Goal: Find specific page/section: Find specific page/section

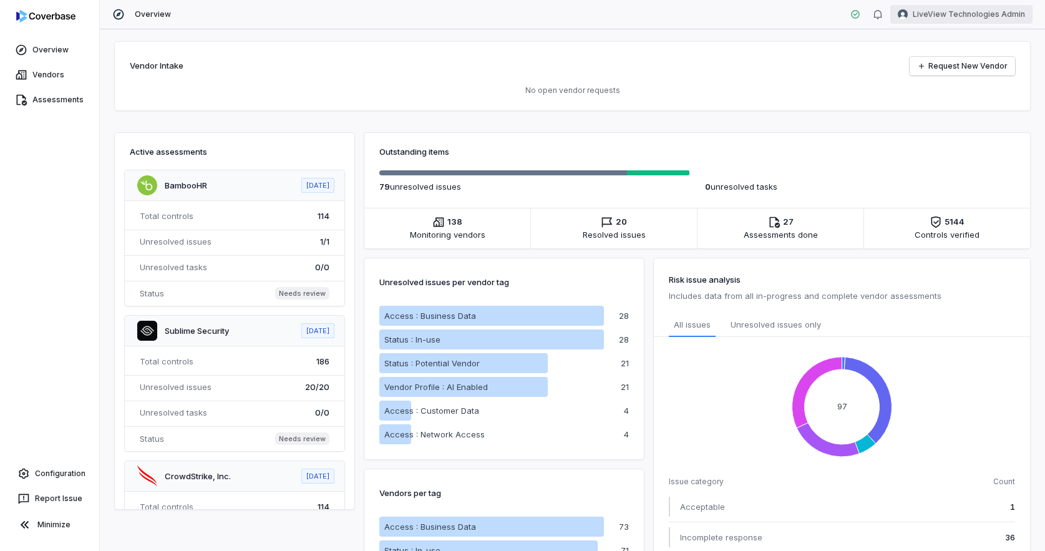
click at [960, 11] on html "Overview Vendors Assessments Configuration Report Issue Minimize Overview LiveV…" at bounding box center [522, 275] width 1045 height 551
click at [949, 115] on div "Log out" at bounding box center [979, 115] width 95 height 20
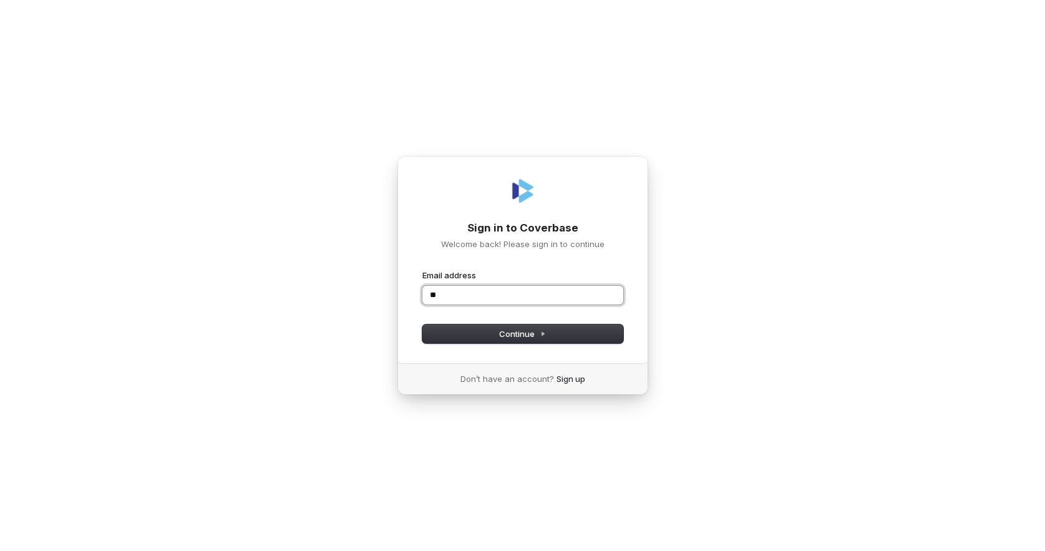
type input "**"
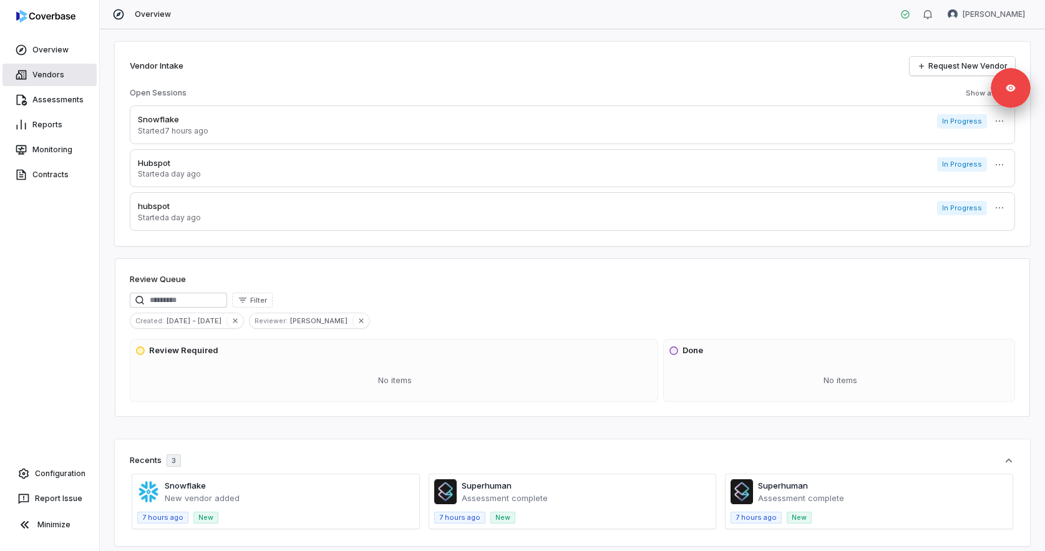
click at [42, 77] on link "Vendors" at bounding box center [49, 75] width 94 height 22
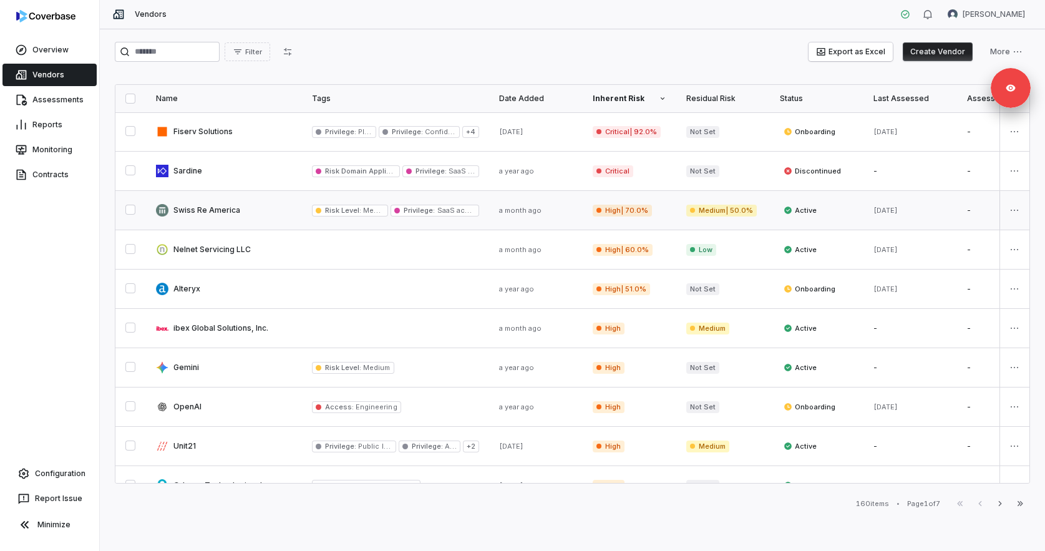
click at [223, 211] on link at bounding box center [224, 210] width 156 height 39
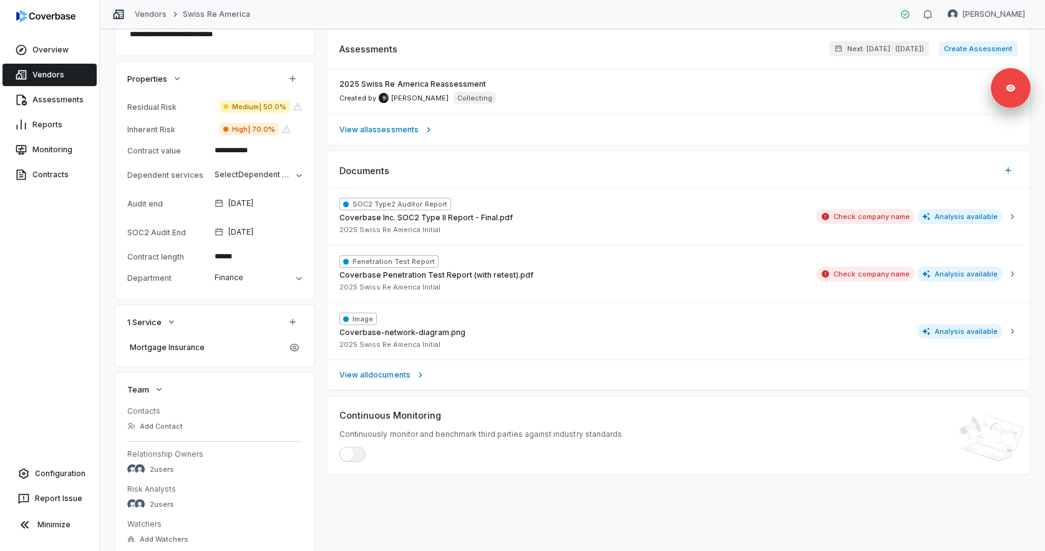
scroll to position [374, 0]
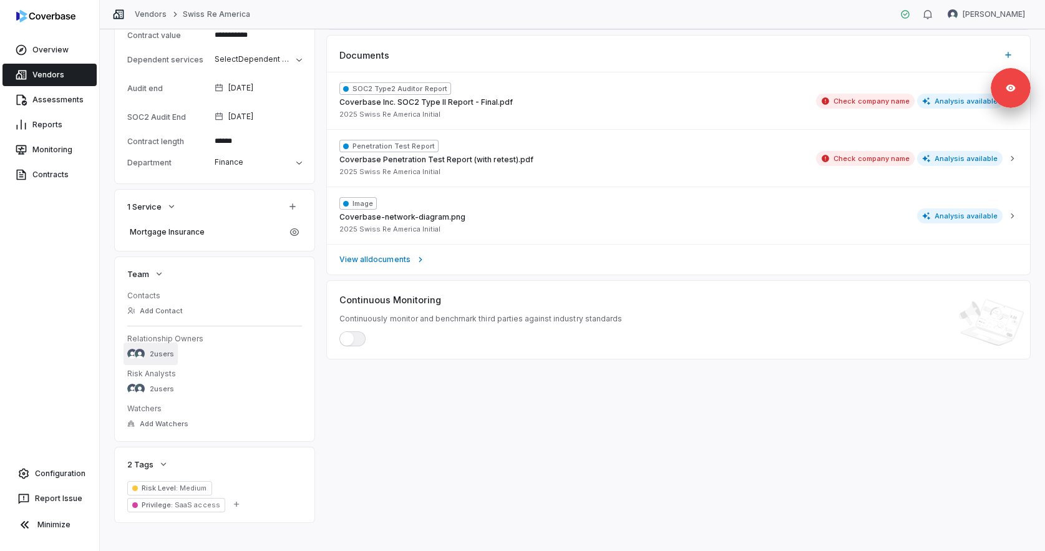
click at [165, 347] on button "2 users" at bounding box center [150, 353] width 54 height 22
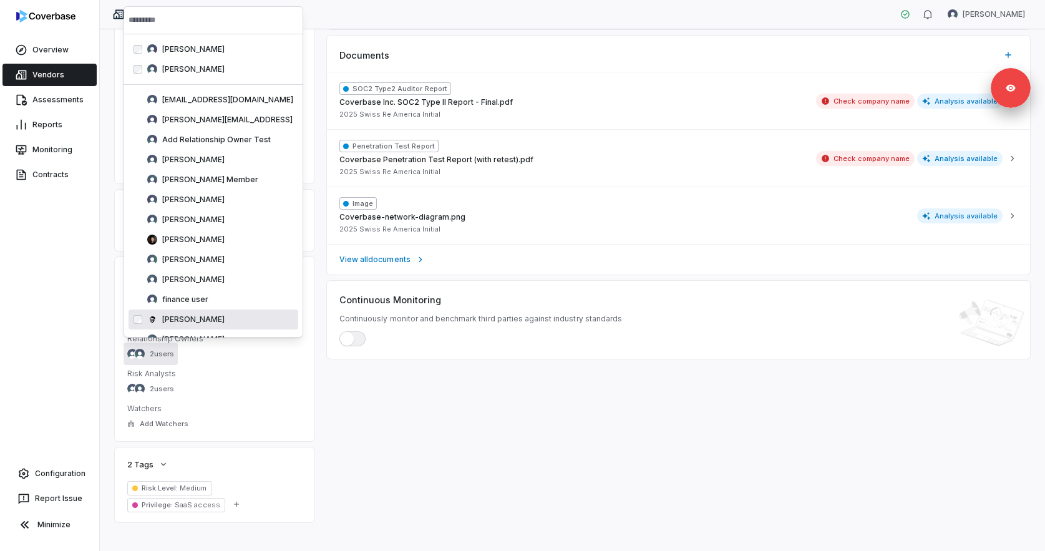
type textarea "*"
click at [630, 36] on div "Documents" at bounding box center [678, 50] width 703 height 29
